Goal: Task Accomplishment & Management: Use online tool/utility

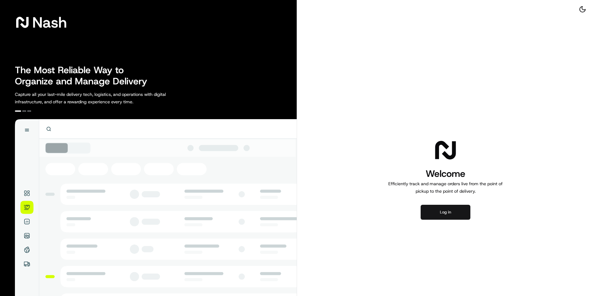
click at [449, 209] on button "Log in" at bounding box center [446, 212] width 50 height 15
